Goal: Task Accomplishment & Management: Complete application form

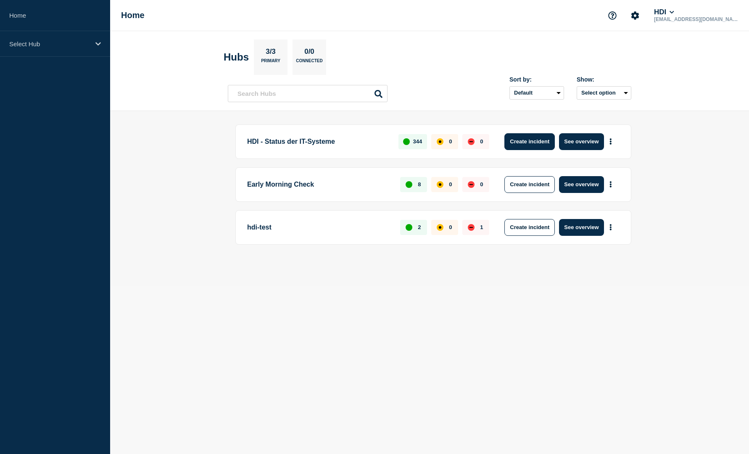
click at [528, 137] on button "Create incident" at bounding box center [529, 141] width 50 height 17
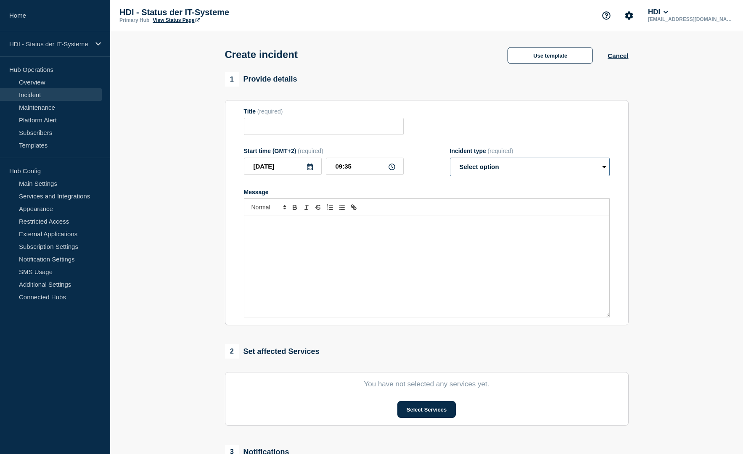
click at [580, 169] on select "Select option Investigating Identified Monitoring" at bounding box center [530, 167] width 160 height 18
click at [674, 238] on section "1 Provide details Title (required) Start time (GMT+2) (required) 2025-09-11 09:…" at bounding box center [426, 312] width 632 height 481
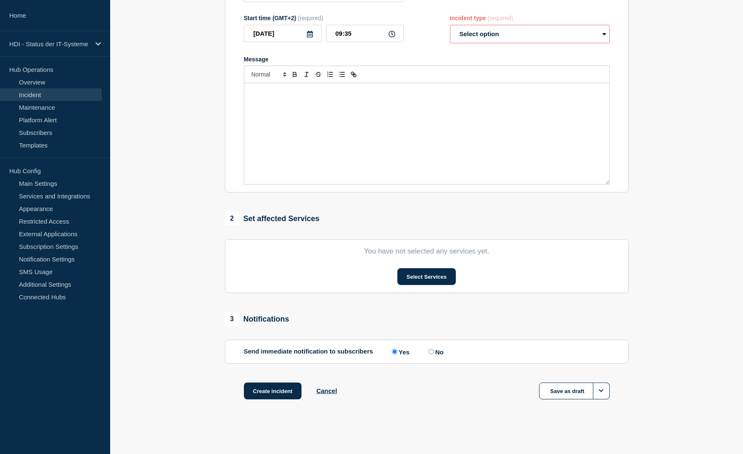
click at [184, 227] on section "1 Provide details Title (required) Start time (GMT+2) (required) 2025-09-11 09:…" at bounding box center [426, 179] width 632 height 481
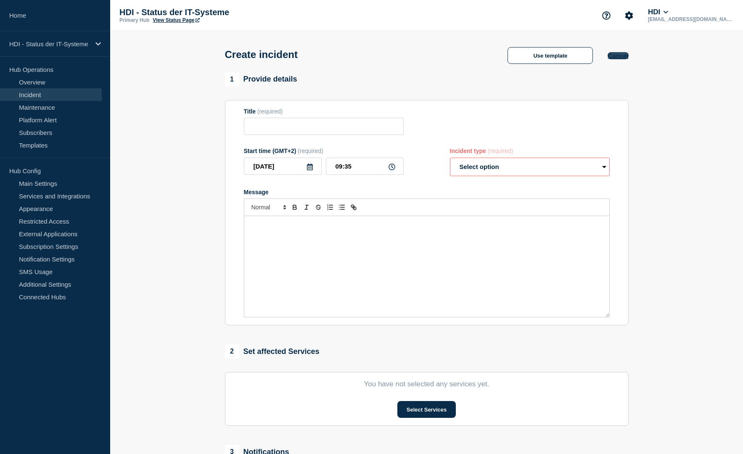
click at [619, 56] on button "Cancel" at bounding box center [617, 55] width 21 height 7
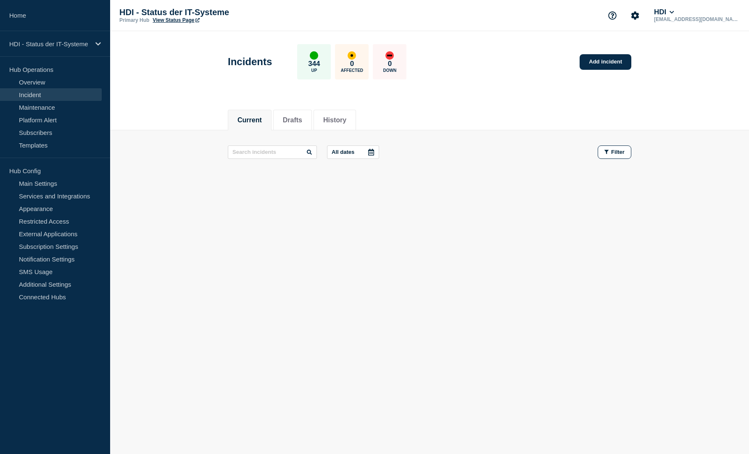
click at [183, 206] on div "Current Drafts History Current Drafts History All dates Filter" at bounding box center [429, 172] width 639 height 143
click at [32, 81] on link "Overview" at bounding box center [51, 82] width 102 height 13
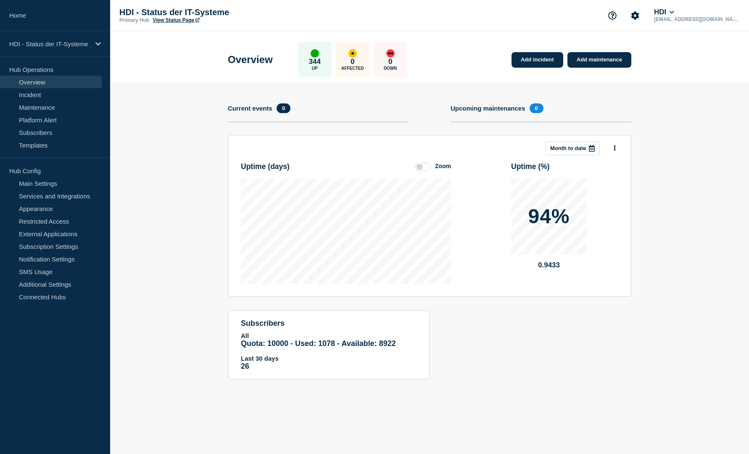
click at [172, 206] on section "Add incident Add maintenance Current events 0 Upcoming maintenances 0 This mont…" at bounding box center [429, 237] width 639 height 310
click at [547, 57] on link "Add incident" at bounding box center [537, 60] width 52 height 16
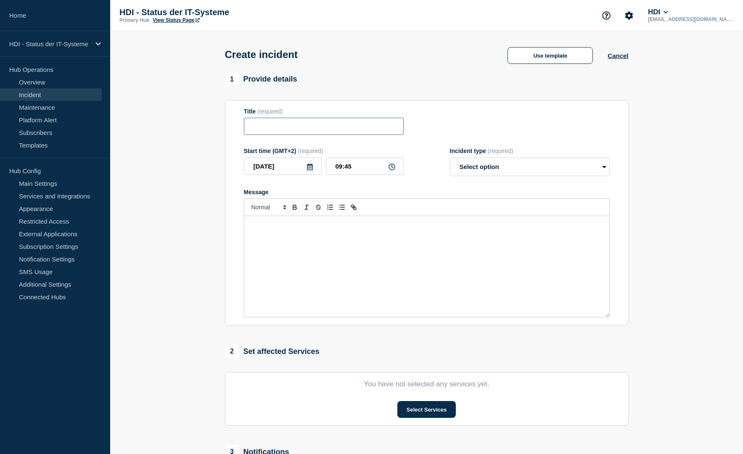
click at [308, 126] on input "Title" at bounding box center [324, 126] width 160 height 17
click at [291, 124] on input "Title" at bounding box center [324, 126] width 160 height 17
paste input "INC0953429"
type input "INC0953429"
click at [486, 167] on select "Select option Investigating Identified Monitoring" at bounding box center [530, 167] width 160 height 18
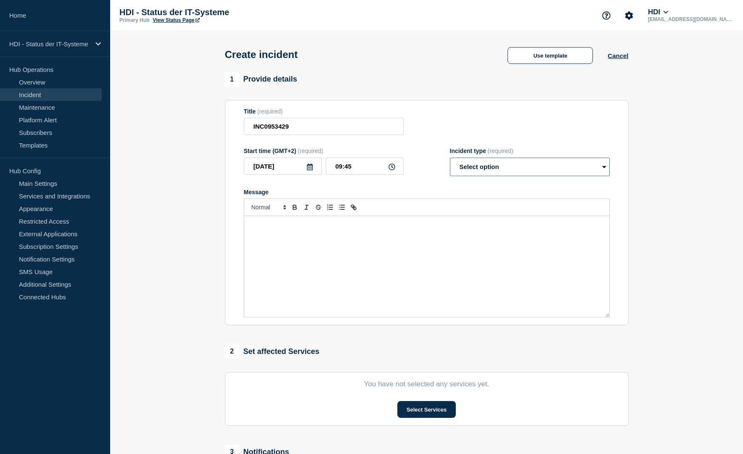
select select "investigating"
click at [450, 159] on select "Select option Investigating Identified Monitoring" at bounding box center [530, 167] width 160 height 18
click at [416, 408] on button "Select Services" at bounding box center [426, 409] width 58 height 17
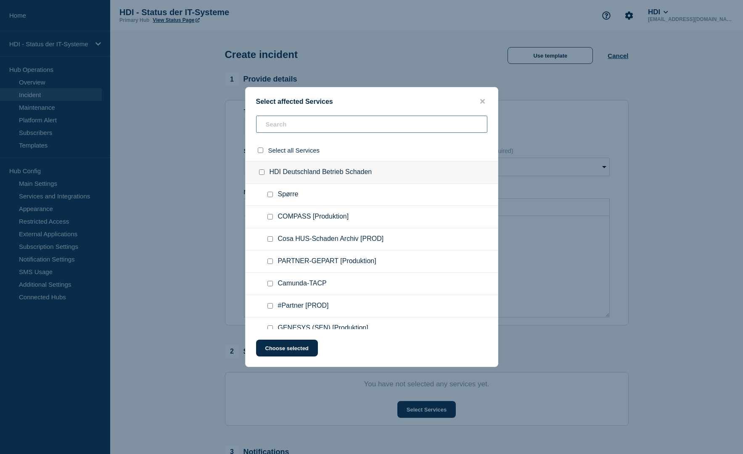
click at [305, 124] on input "text" at bounding box center [371, 124] width 231 height 17
type input "TD"
click at [269, 195] on checkbox"] "TD-BS [Produktion] checkbox" at bounding box center [269, 194] width 5 height 5
checkbox checkbox"] "true"
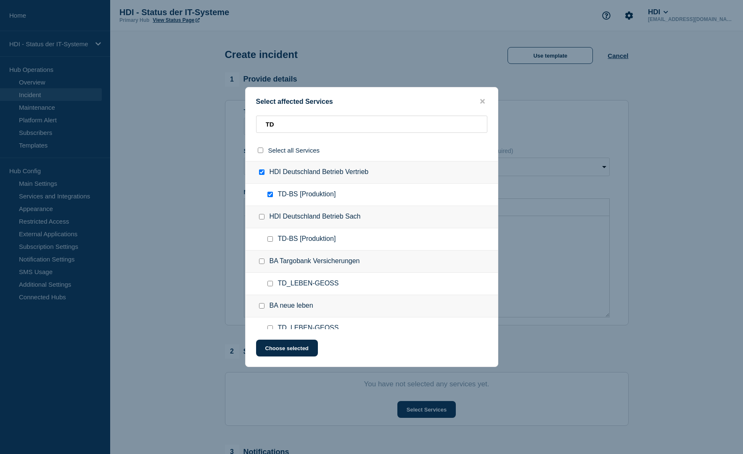
checkbox input "true"
click at [263, 217] on input "HDI Deutschland Betrieb Sach checkbox" at bounding box center [261, 216] width 5 height 5
checkbox input "true"
checkbox checkbox"] "true"
click at [297, 347] on button "Choose selected" at bounding box center [287, 348] width 62 height 17
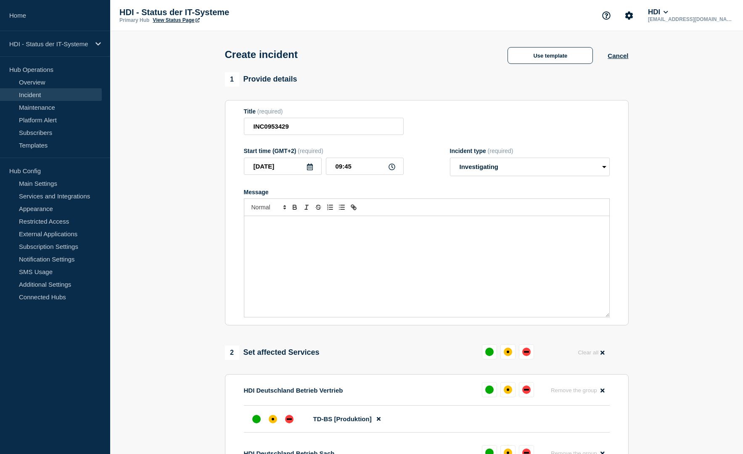
click at [277, 231] on div "Message" at bounding box center [426, 266] width 365 height 101
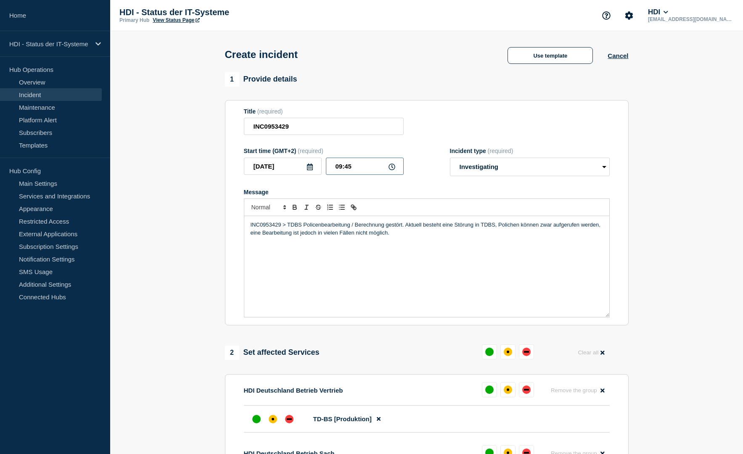
click at [339, 168] on input "09:45" at bounding box center [365, 166] width 78 height 17
type input "08:45"
click at [229, 233] on section "Title (required) INC0953429 Start time (GMT+2) (required) 2025-09-11 08:45 Inci…" at bounding box center [426, 213] width 403 height 226
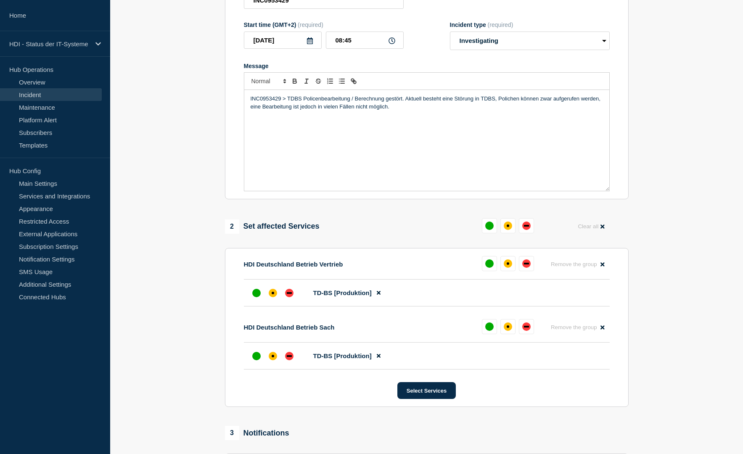
scroll to position [242, 0]
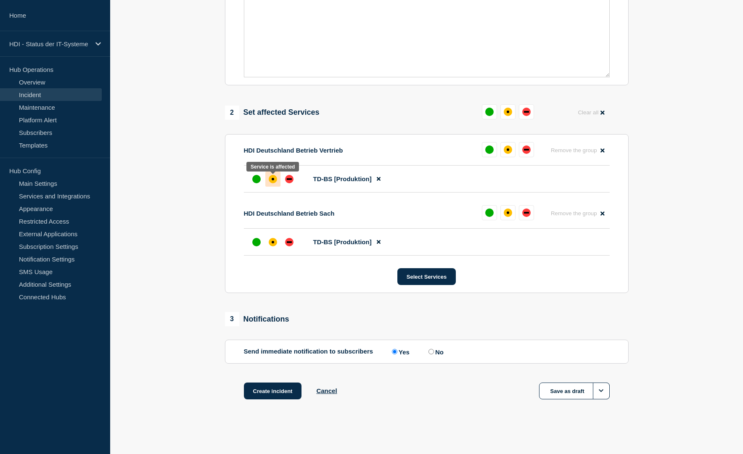
click at [272, 181] on div "affected" at bounding box center [273, 179] width 8 height 8
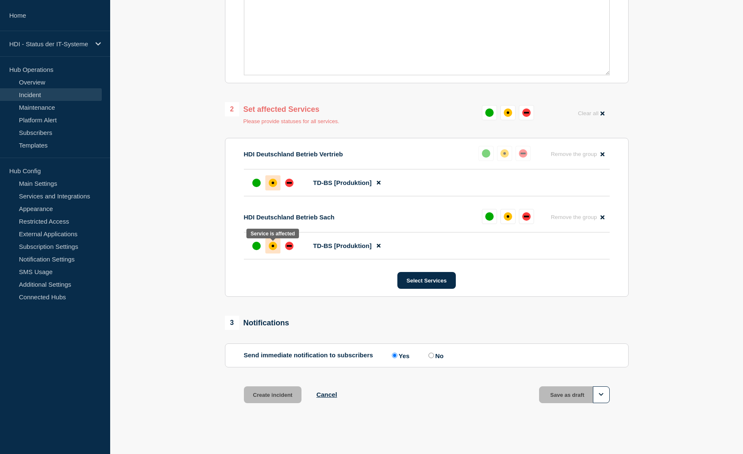
click at [272, 245] on div "affected" at bounding box center [273, 246] width 8 height 8
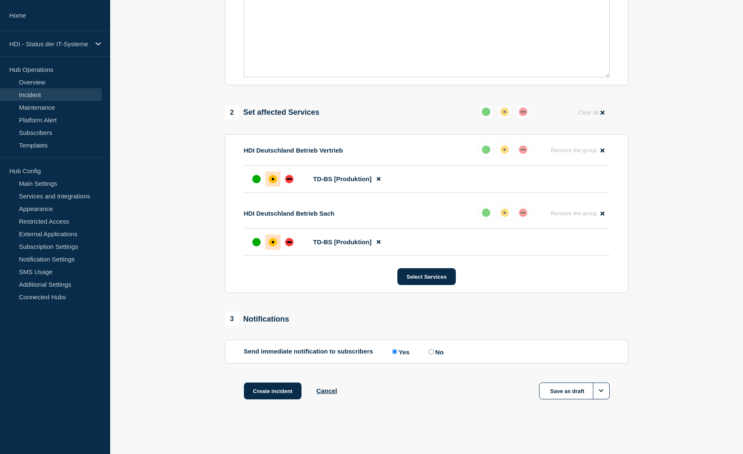
scroll to position [0, 0]
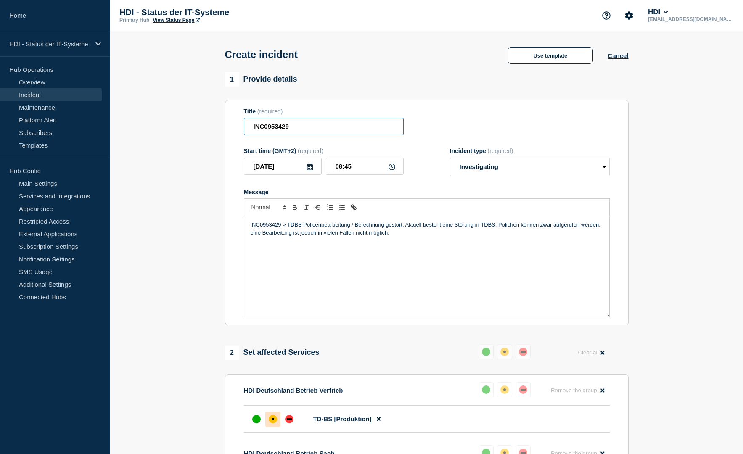
click at [301, 127] on input "INC0953429" at bounding box center [324, 126] width 160 height 17
drag, startPoint x: 286, startPoint y: 226, endPoint x: 404, endPoint y: 229, distance: 118.1
click at [404, 229] on p "INC0953429 > TDBS Policenbearbeitung / Berechnung gestört. Aktuell besteht eine…" at bounding box center [426, 229] width 352 height 16
copy p "TDBS Policenbearbeitung / Berechnung gestört."
click at [306, 126] on input "INC0953429" at bounding box center [324, 126] width 160 height 17
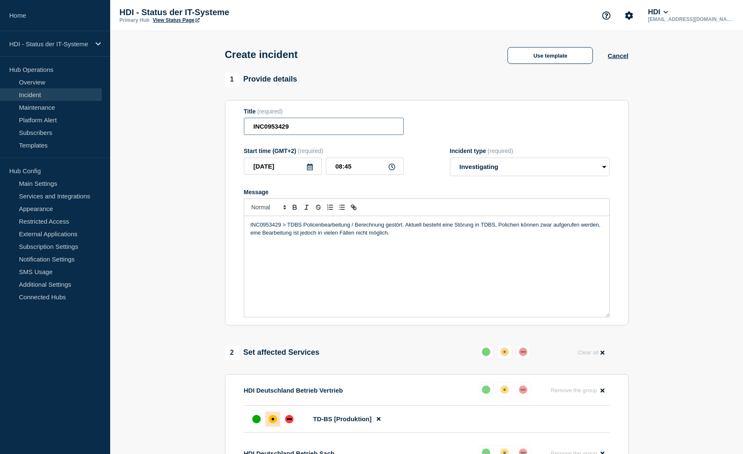
paste input "TDBS Policenbearbeitung / Berechnung gestört."
drag, startPoint x: 391, startPoint y: 129, endPoint x: 327, endPoint y: 128, distance: 64.7
click at [327, 128] on input "INC0953429 TDBS Policenbearbeitung / Berechnung gestört." at bounding box center [324, 126] width 160 height 17
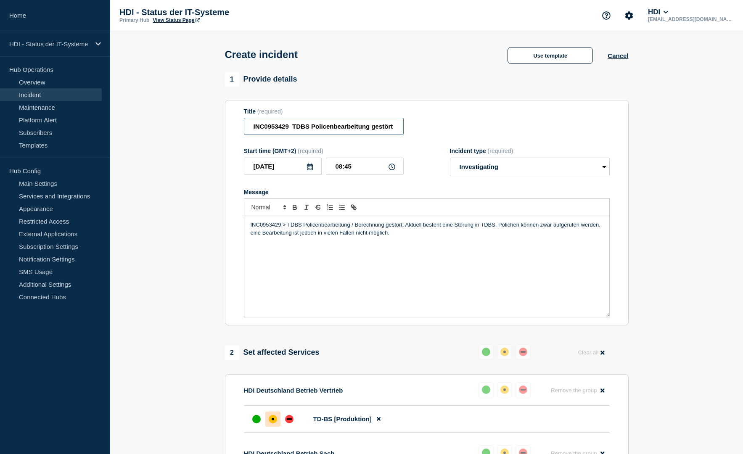
click at [291, 129] on input "INC0953429 TDBS Policenbearbeitung gestört" at bounding box center [324, 126] width 160 height 17
click at [301, 129] on input "INC0953429 - TDBS Policenbearbeitung gestört" at bounding box center [324, 126] width 160 height 17
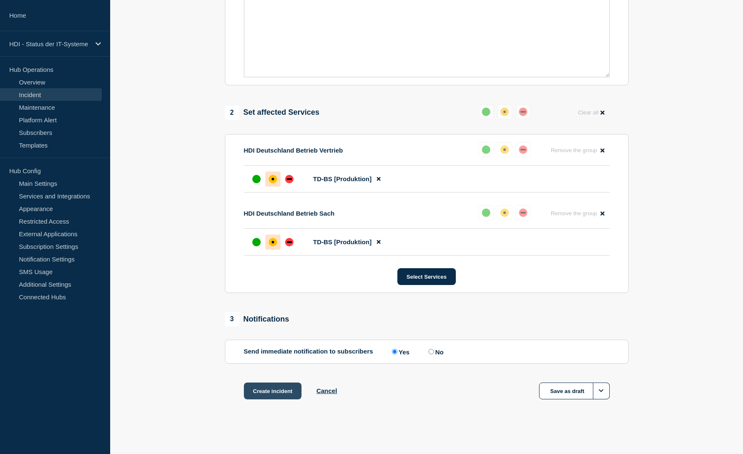
type input "INC0953429 - TD-BS Policenbearbeitung gestört"
click at [266, 392] on button "Create incident" at bounding box center [273, 390] width 58 height 17
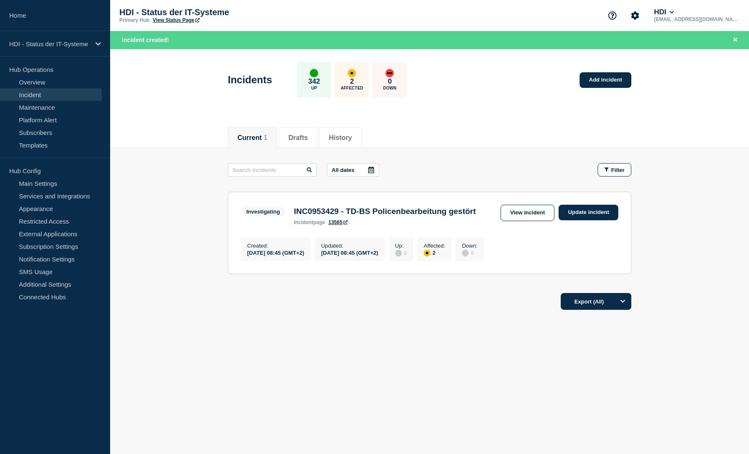
click at [182, 244] on main "All dates Filter Investigating 2 Affected INC0953429 - TD-BS Policenbearbeitung…" at bounding box center [429, 217] width 639 height 139
click at [270, 351] on div "Current Drafts History Current 1 Drafts History All dates Filter Investigating …" at bounding box center [429, 246] width 639 height 255
click at [595, 213] on link "Update incident" at bounding box center [589, 213] width 60 height 16
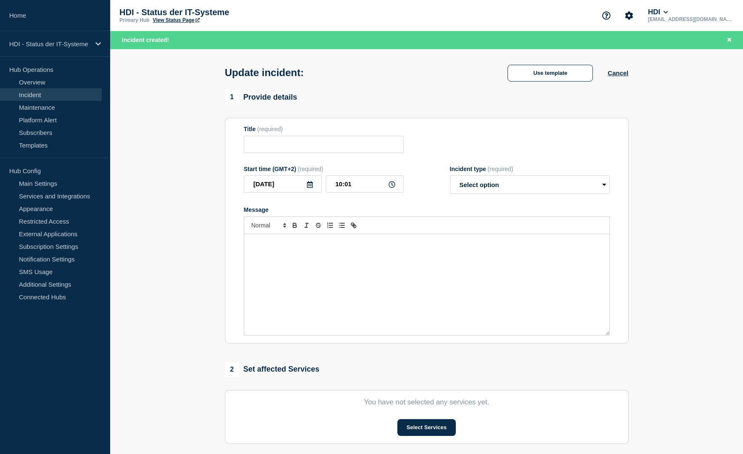
type input "INC0953429 - TD-BS Policenbearbeitung gestört"
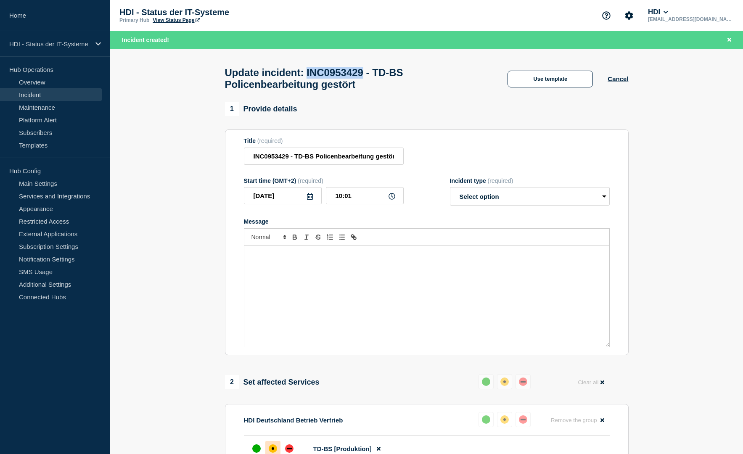
drag, startPoint x: 384, startPoint y: 74, endPoint x: 318, endPoint y: 72, distance: 65.6
click at [318, 72] on h1 "Update incident: INC0953429 - TD-BS Policenbearbeitung gestört" at bounding box center [359, 79] width 268 height 24
copy h1 "INC0953429"
click at [186, 168] on section "1 Provide details Title (required) INC0953429 - TD-BS Policenbearbeitung gestör…" at bounding box center [426, 430] width 632 height 656
click at [623, 79] on button "Cancel" at bounding box center [617, 78] width 21 height 7
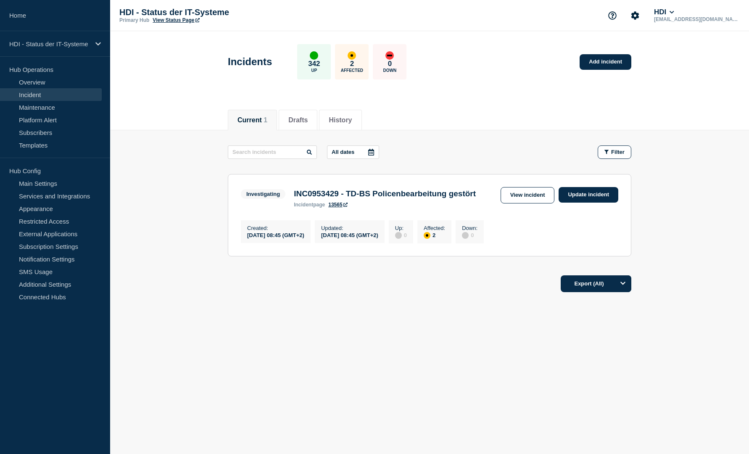
click at [186, 221] on main "All dates Filter Investigating 2 Affected INC0953429 - TD-BS Policenbearbeitung…" at bounding box center [429, 199] width 639 height 139
